Goal: Task Accomplishment & Management: Use online tool/utility

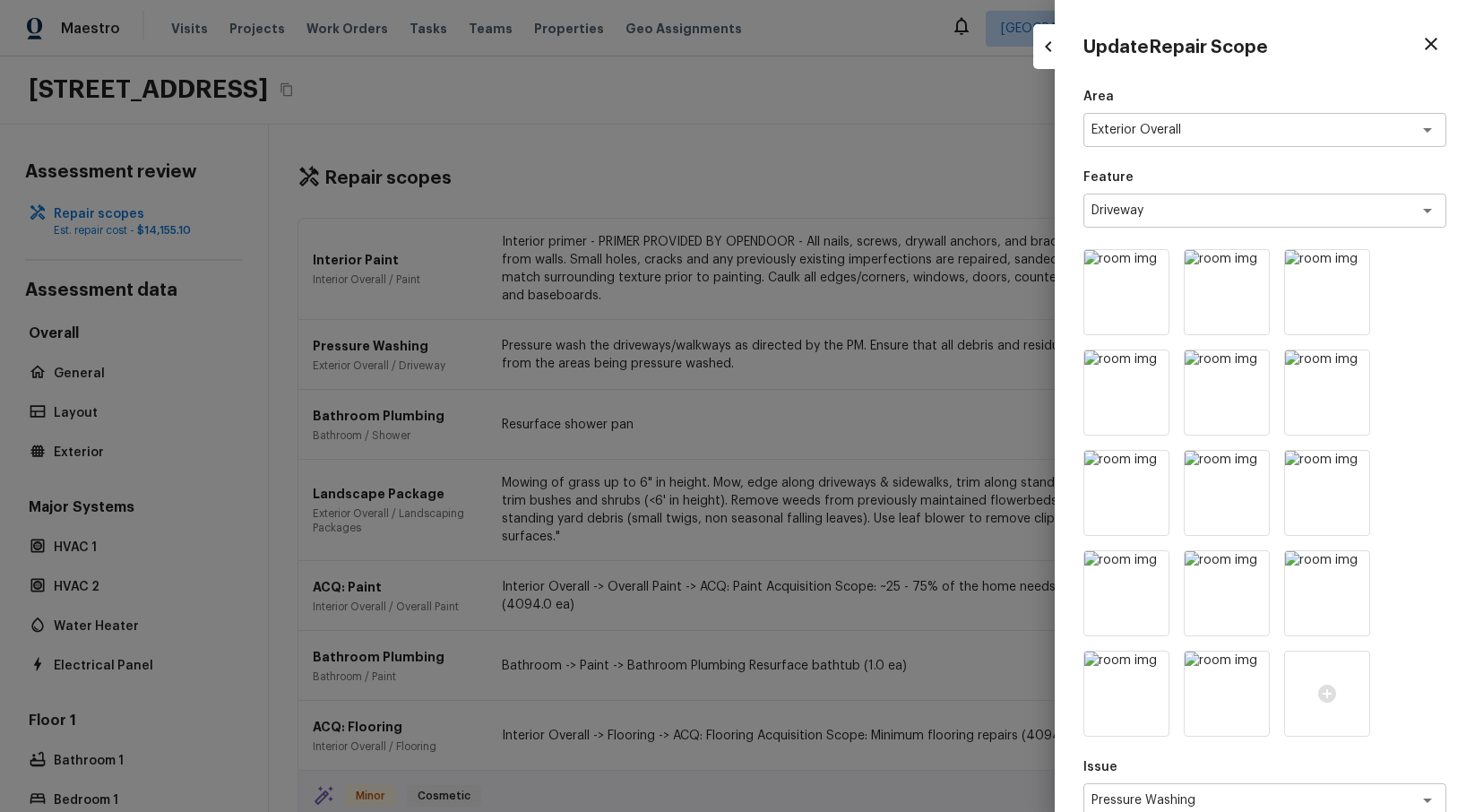
scroll to position [3004, 0]
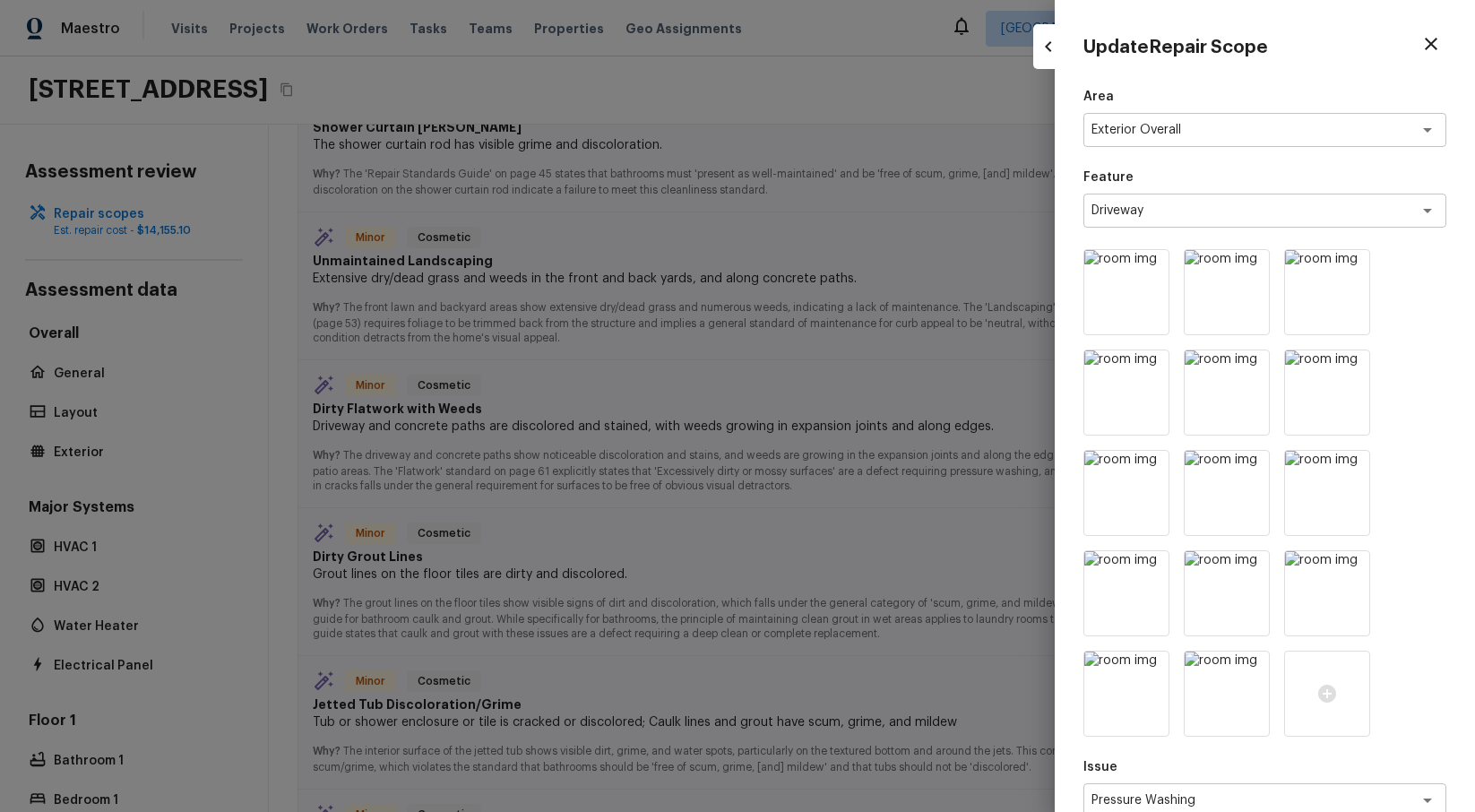
click at [901, 145] on div at bounding box center [737, 406] width 1475 height 812
type input "1"
type input "$0.00"
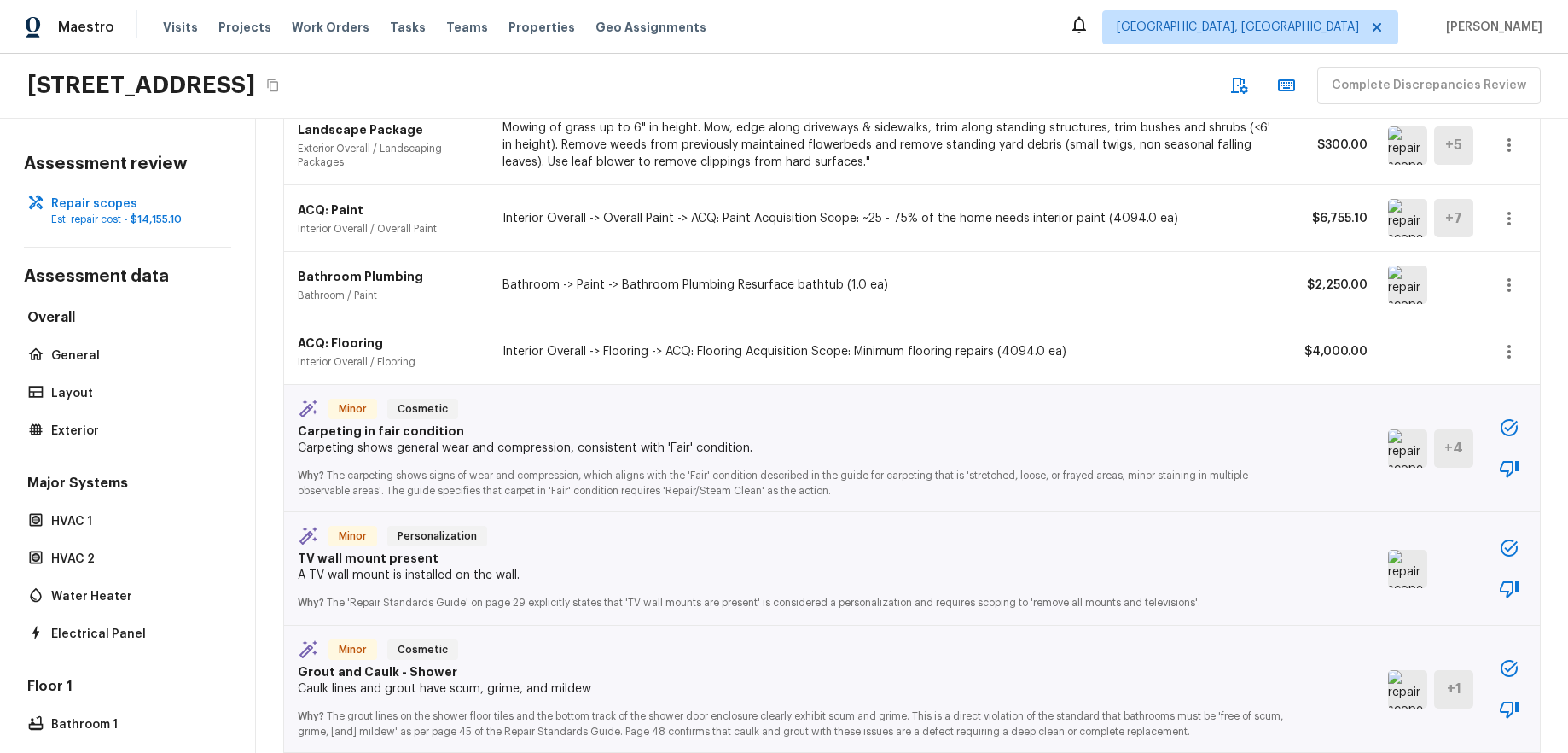
scroll to position [483, 0]
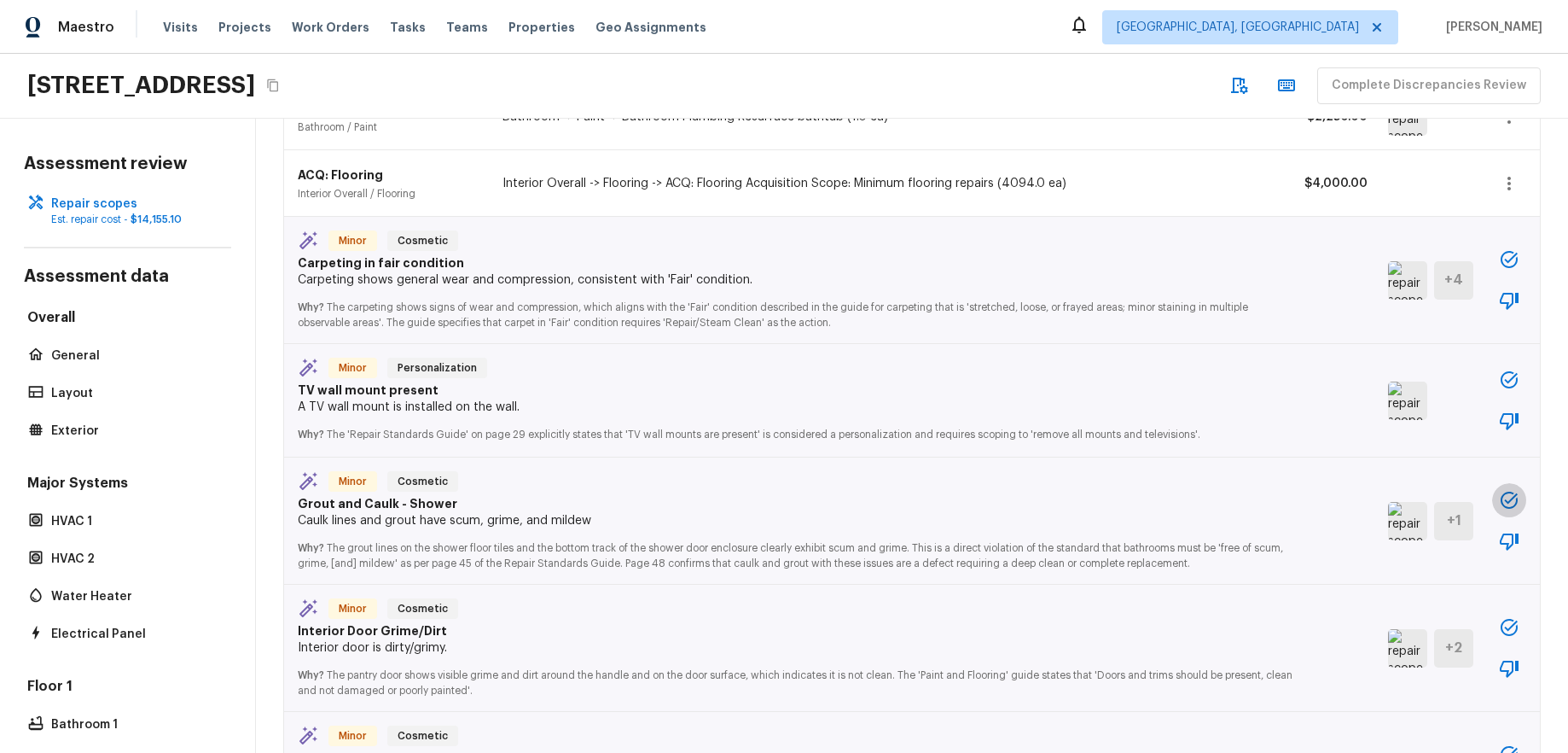
click at [1404, 501] on icon "button" at bounding box center [1509, 499] width 21 height 21
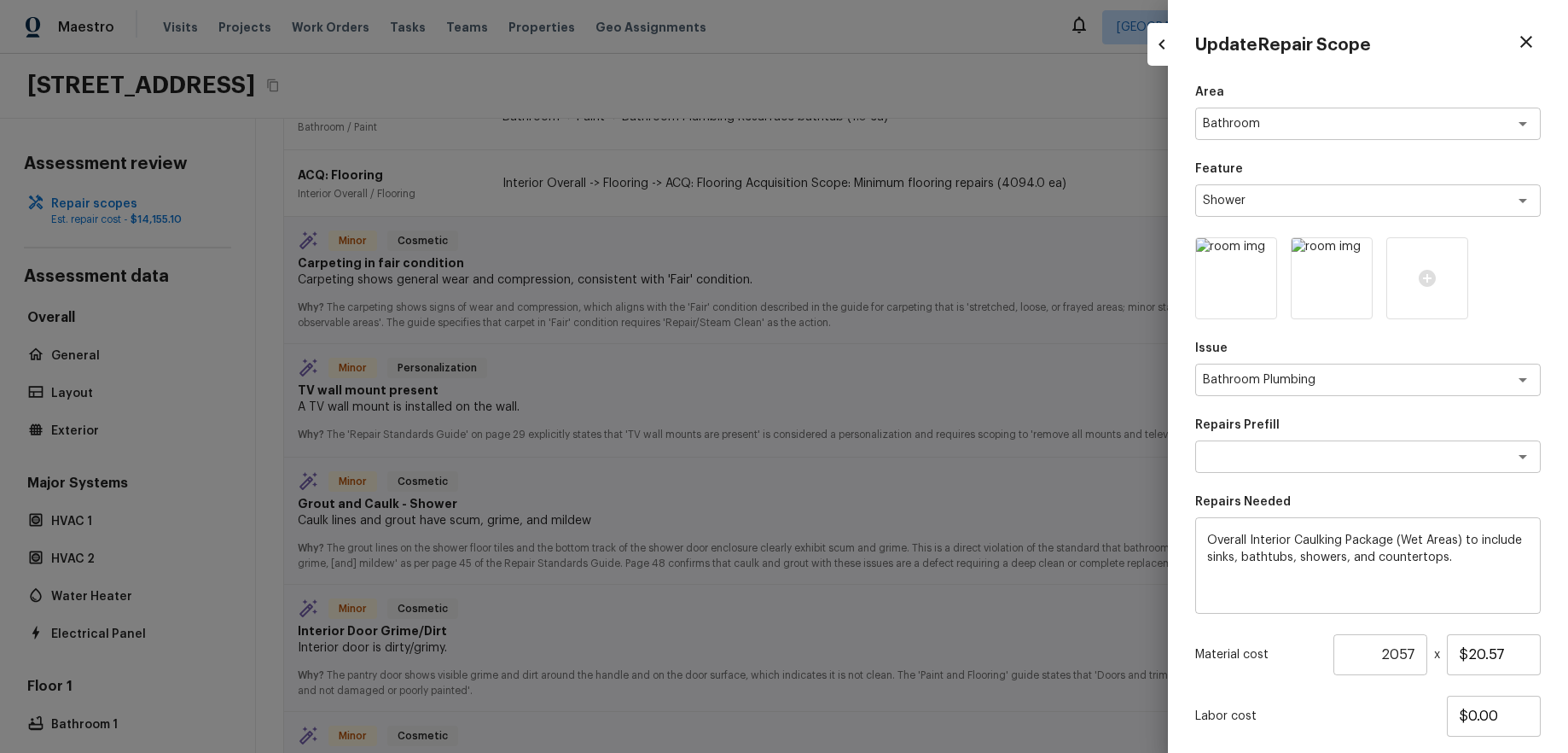
scroll to position [109, 0]
